Goal: Task Accomplishment & Management: Use online tool/utility

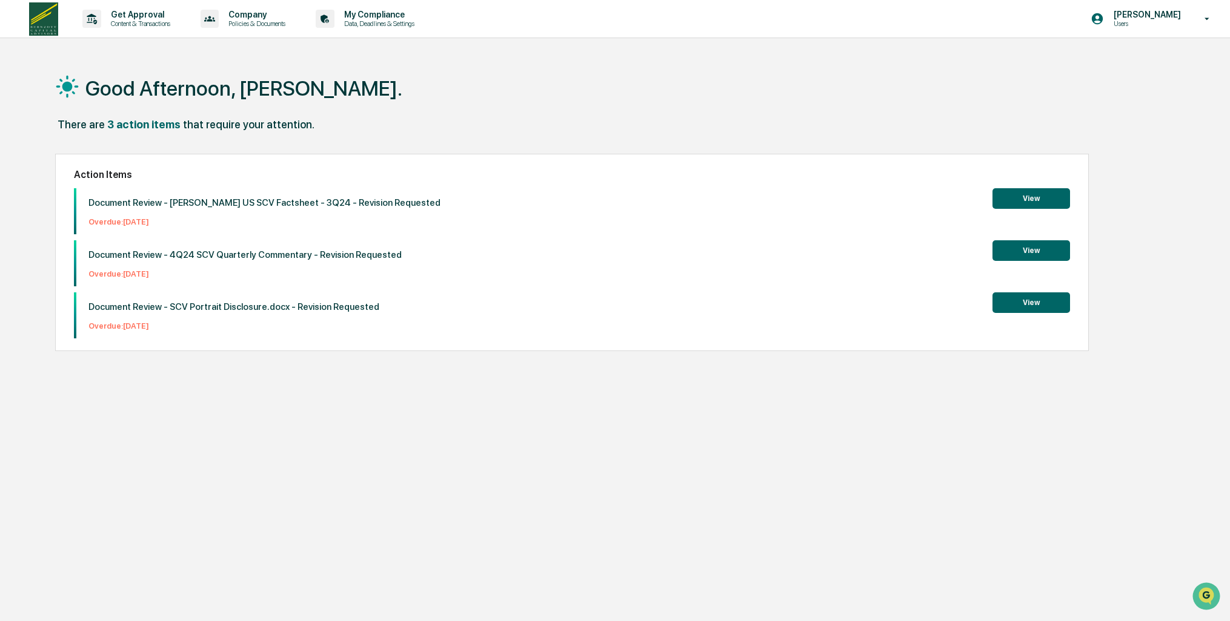
click at [1008, 306] on button "View" at bounding box center [1031, 303] width 78 height 21
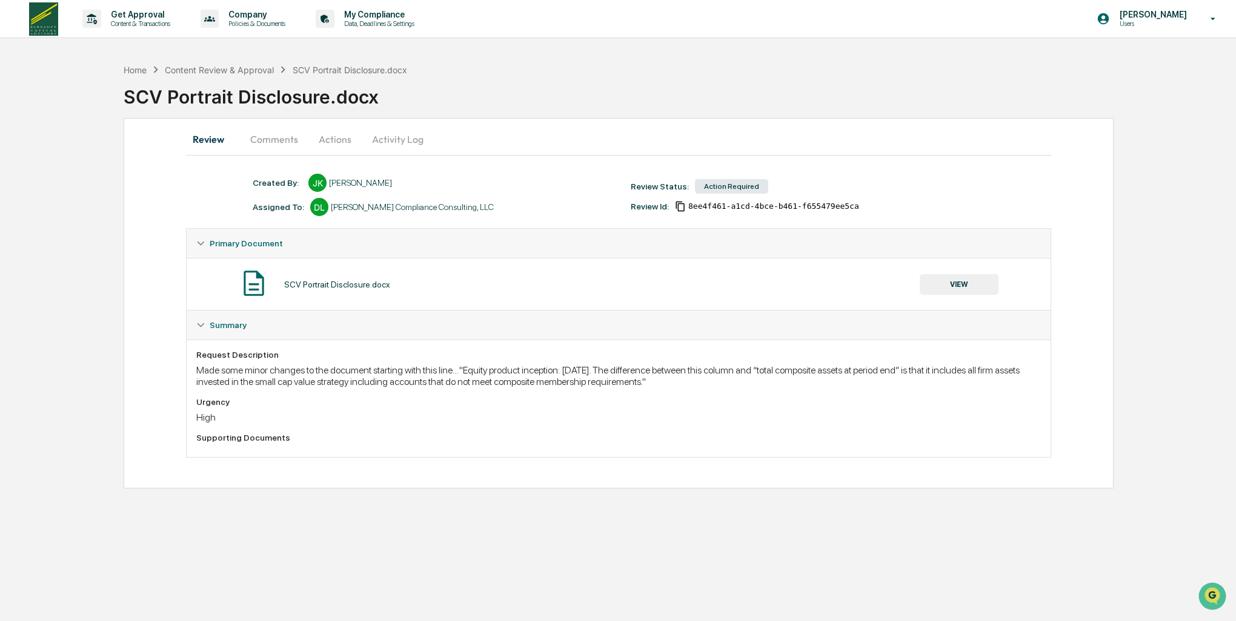
click at [967, 285] on button "VIEW" at bounding box center [958, 284] width 79 height 21
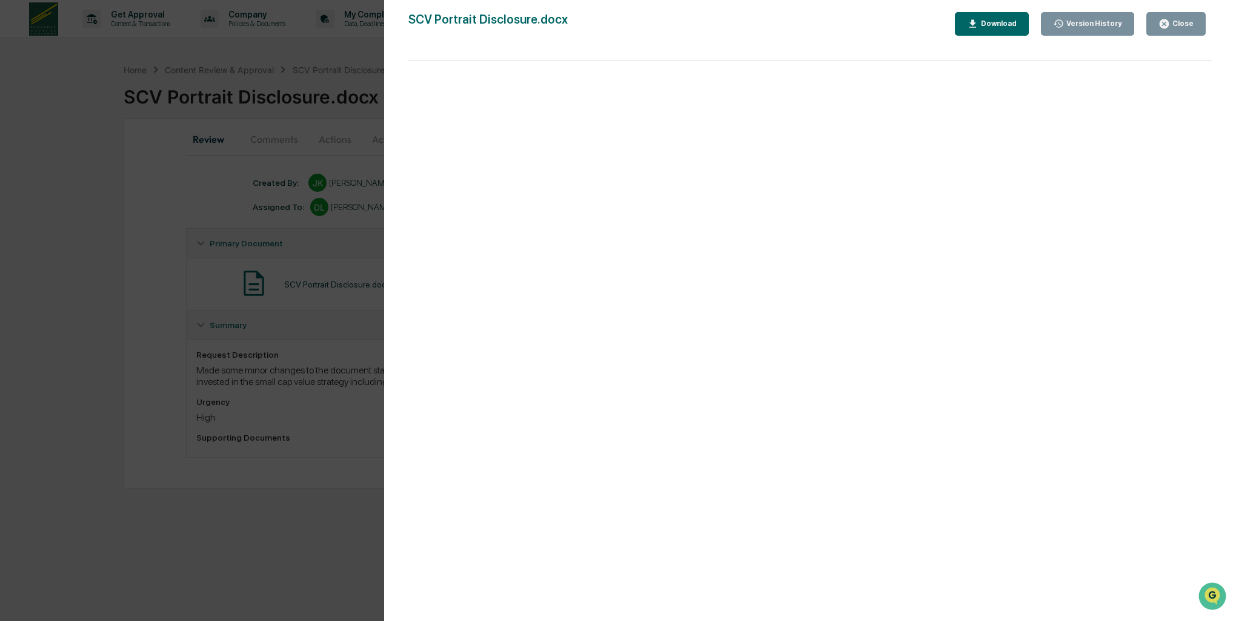
click at [156, 323] on div "Version History [DATE] 12:23 AM [PERSON_NAME] SCV Portrait Disclosure.docx Clos…" at bounding box center [618, 310] width 1236 height 621
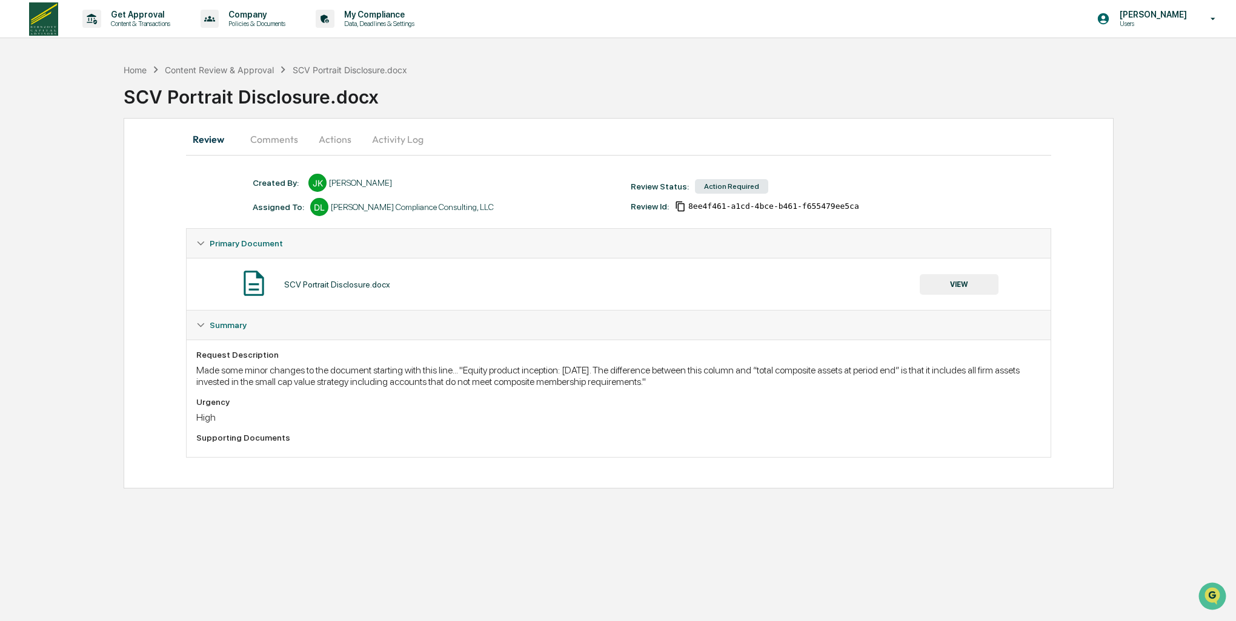
click at [267, 133] on button "Comments" at bounding box center [273, 139] width 67 height 29
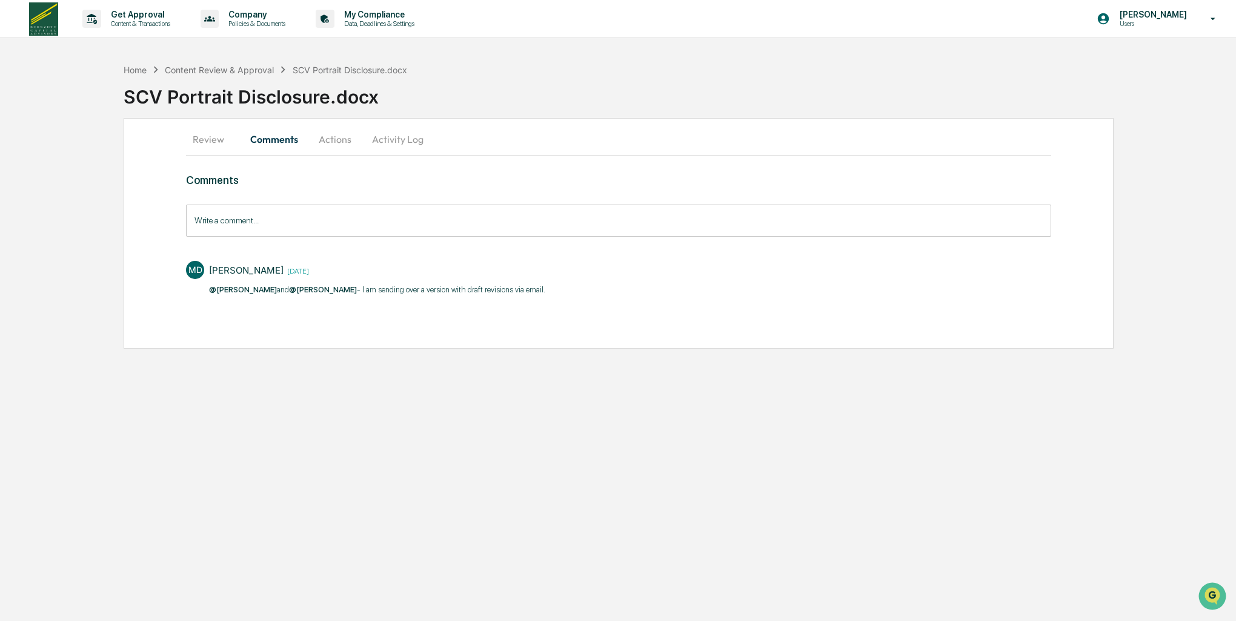
click at [336, 139] on button "Actions" at bounding box center [335, 139] width 55 height 29
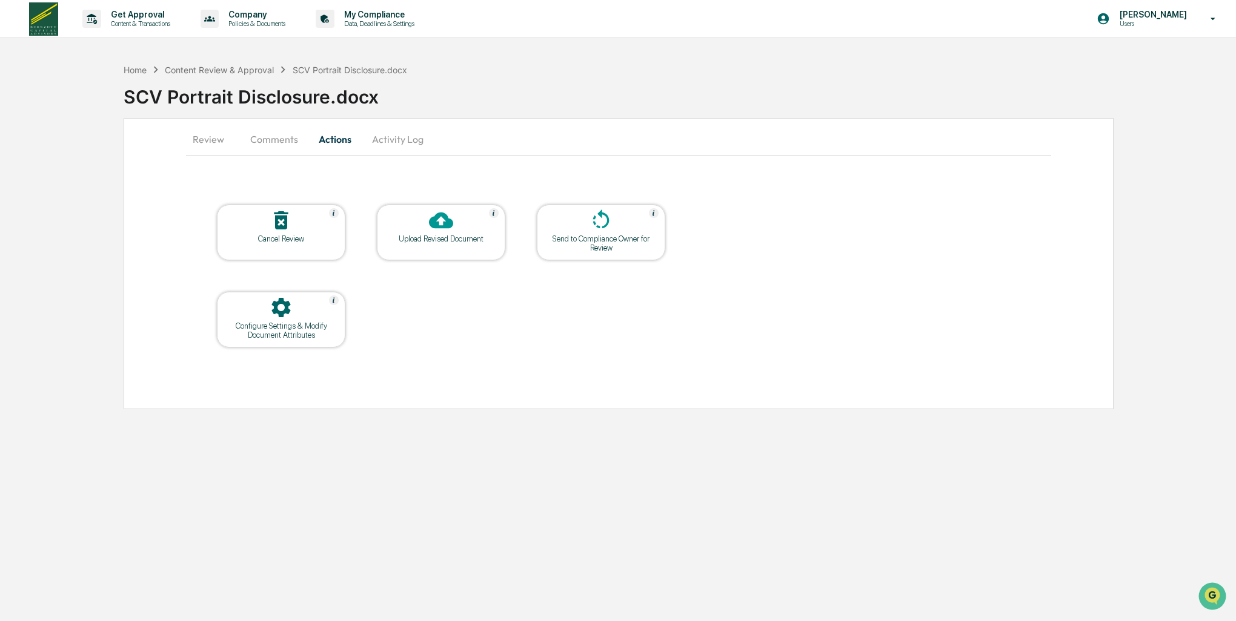
click at [281, 142] on button "Comments" at bounding box center [273, 139] width 67 height 29
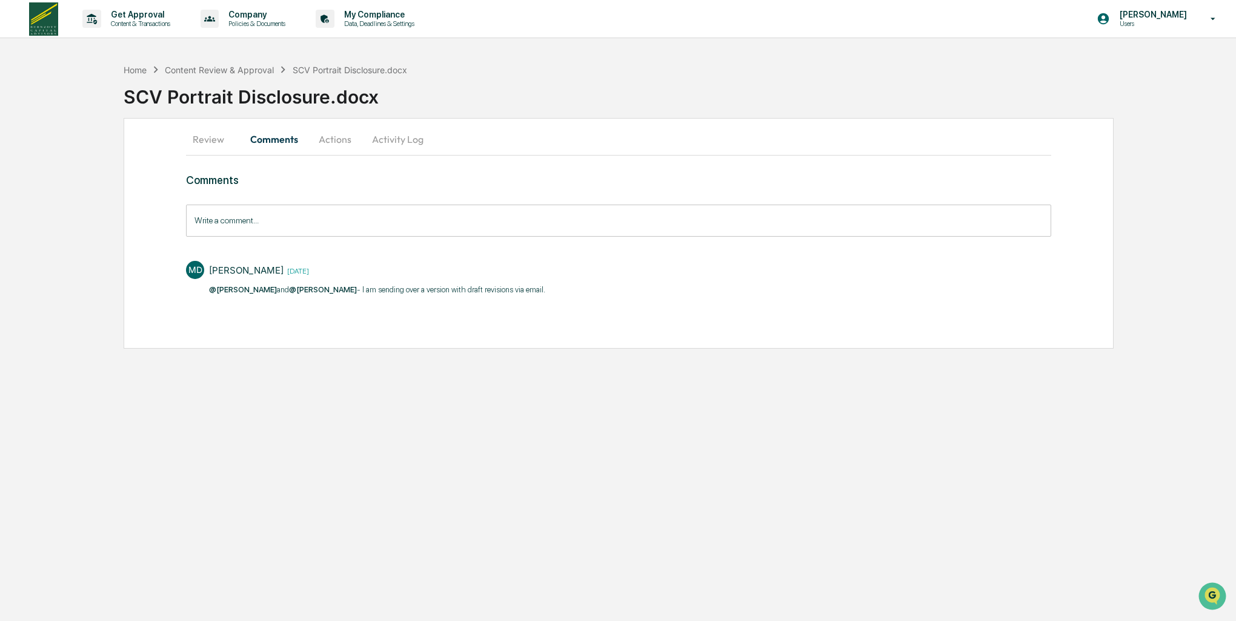
click at [205, 139] on button "Review" at bounding box center [213, 139] width 55 height 29
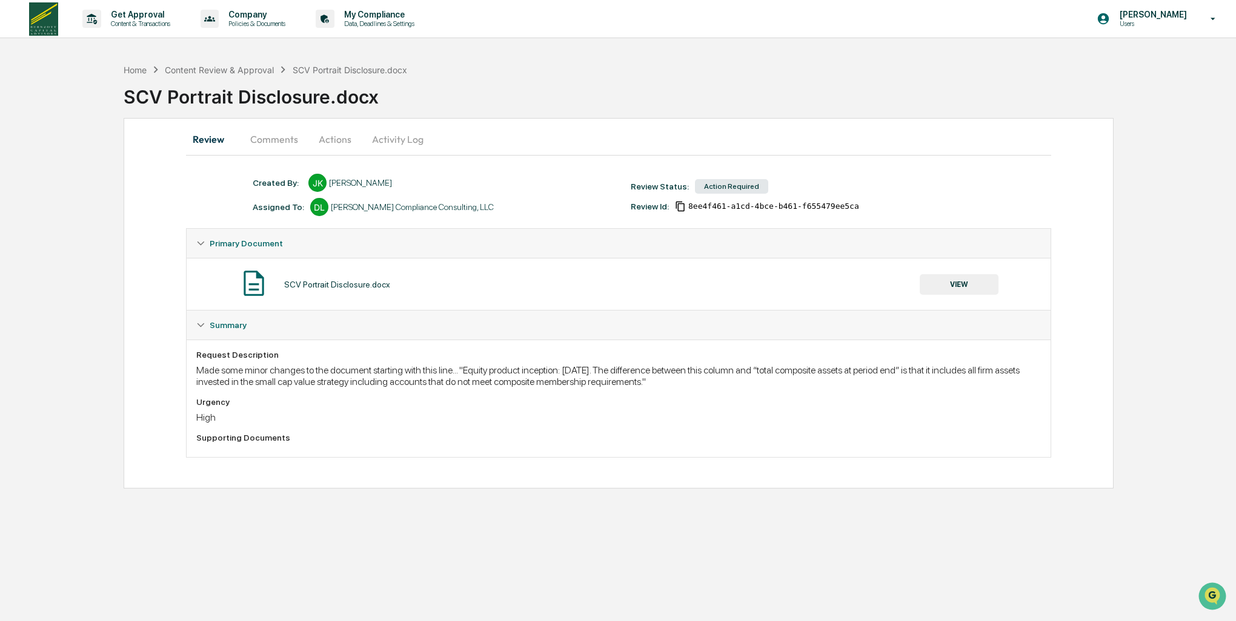
click at [952, 283] on button "VIEW" at bounding box center [958, 284] width 79 height 21
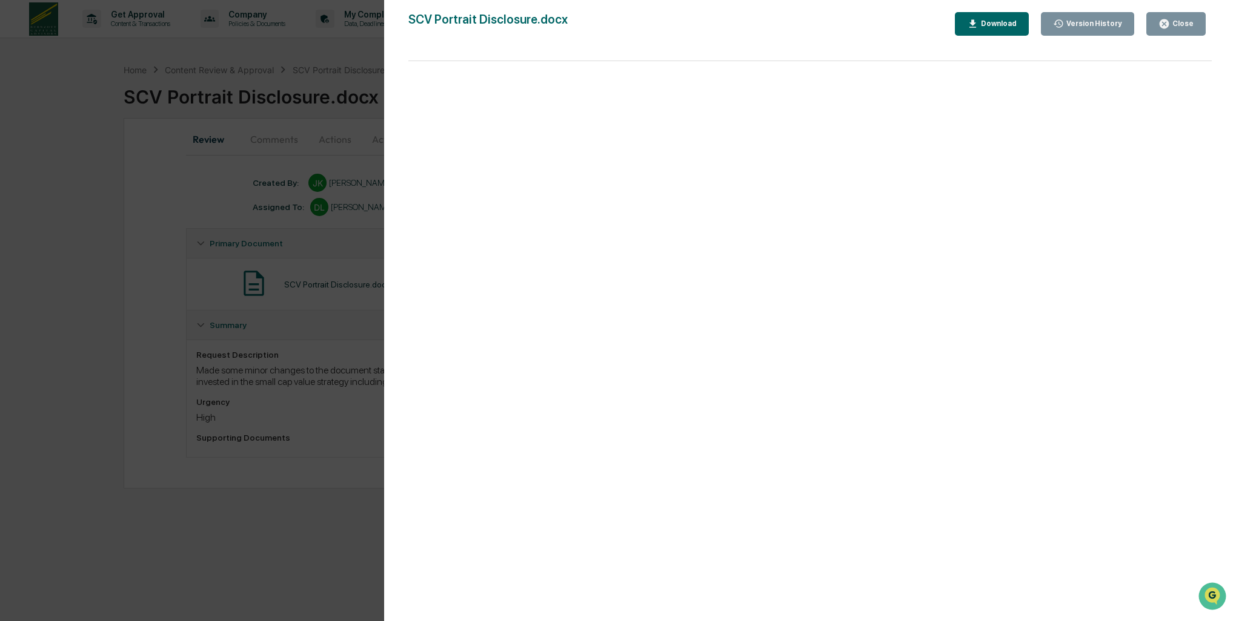
click at [1188, 22] on div "Close" at bounding box center [1182, 23] width 24 height 8
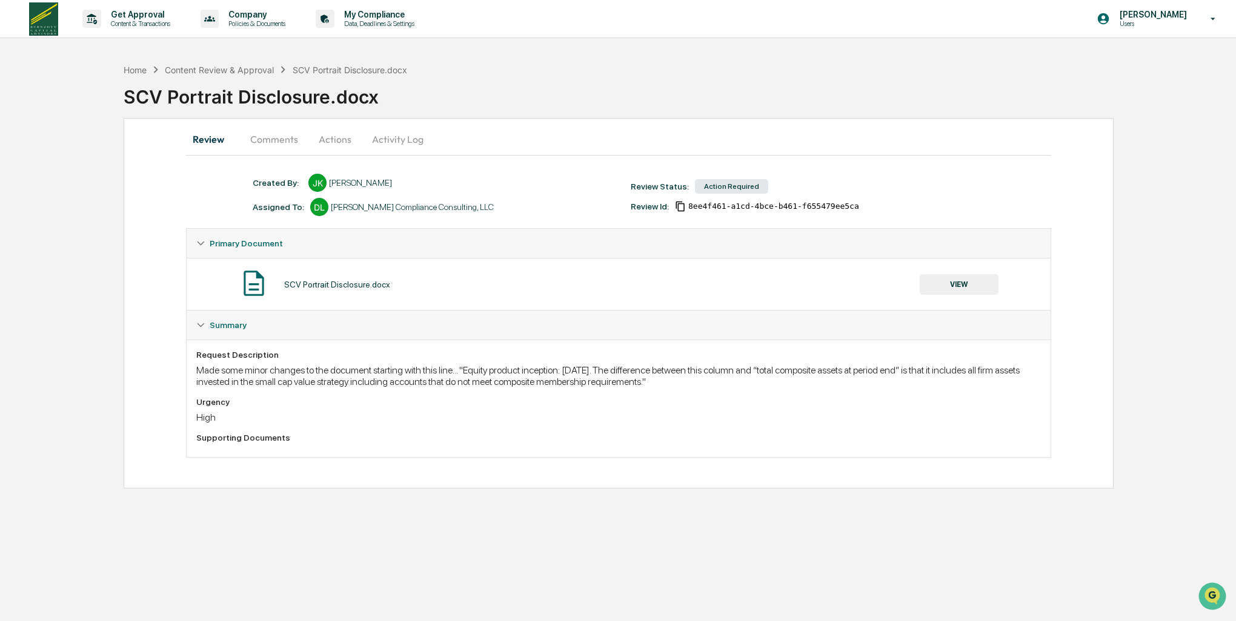
click at [262, 137] on button "Comments" at bounding box center [273, 139] width 67 height 29
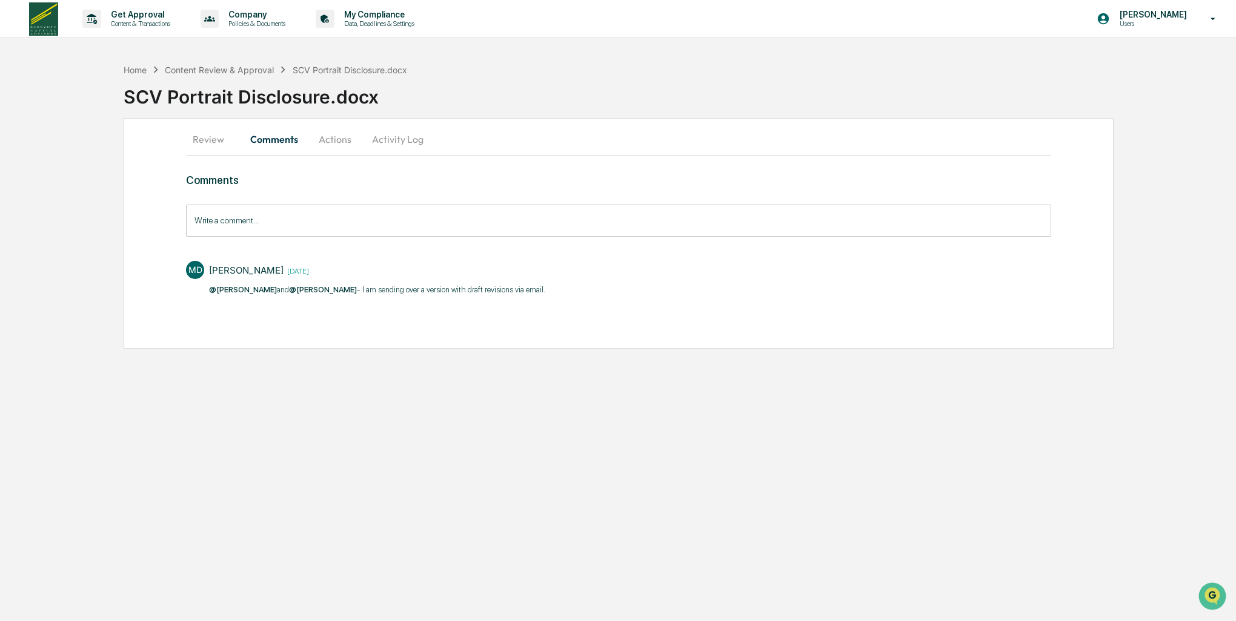
click at [329, 139] on button "Actions" at bounding box center [335, 139] width 55 height 29
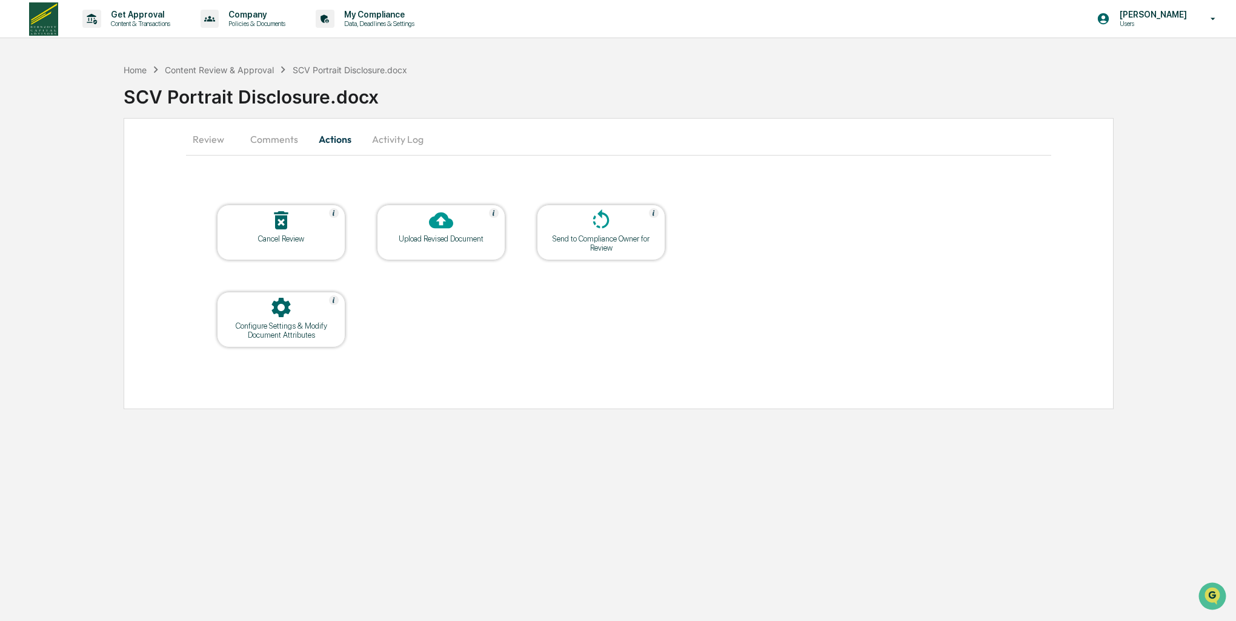
click at [457, 235] on div "Upload Revised Document" at bounding box center [440, 238] width 109 height 9
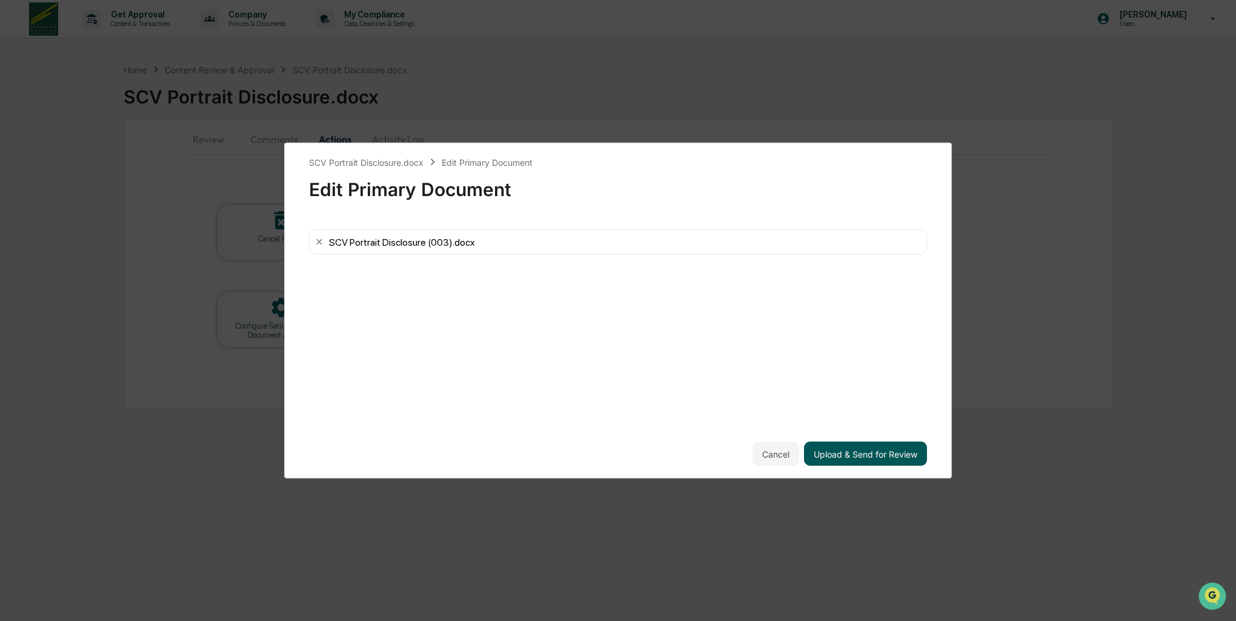
click at [853, 455] on button "Upload & Send for Review" at bounding box center [865, 454] width 123 height 24
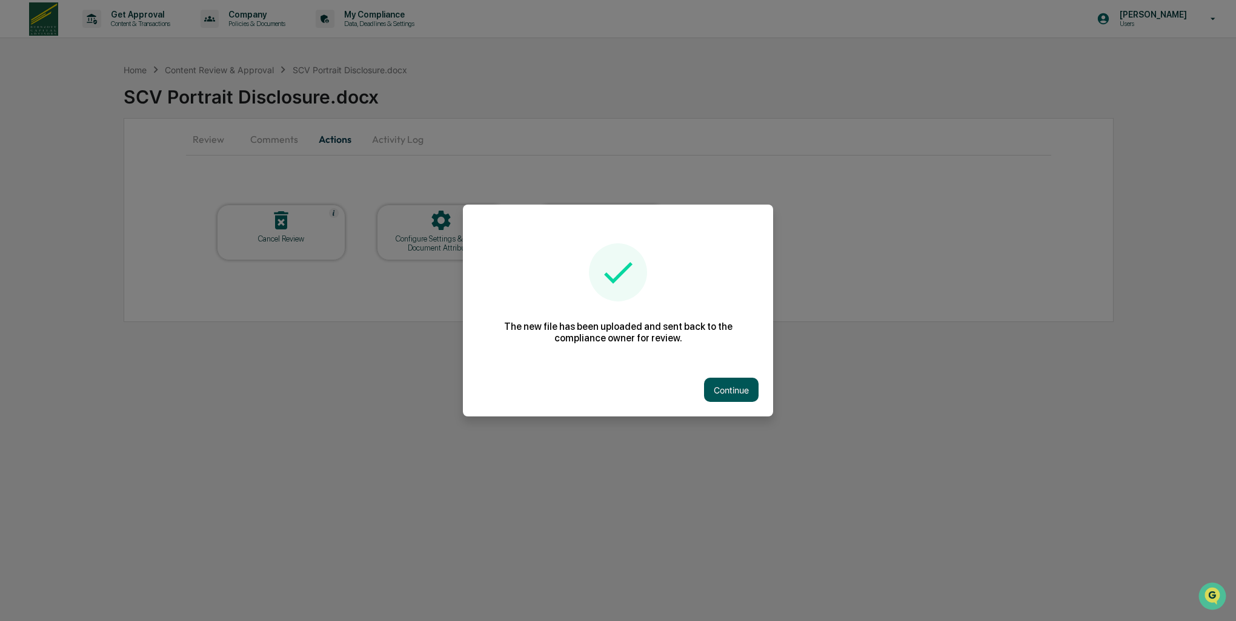
click at [725, 392] on button "Continue" at bounding box center [731, 390] width 55 height 24
